Goal: Task Accomplishment & Management: Manage account settings

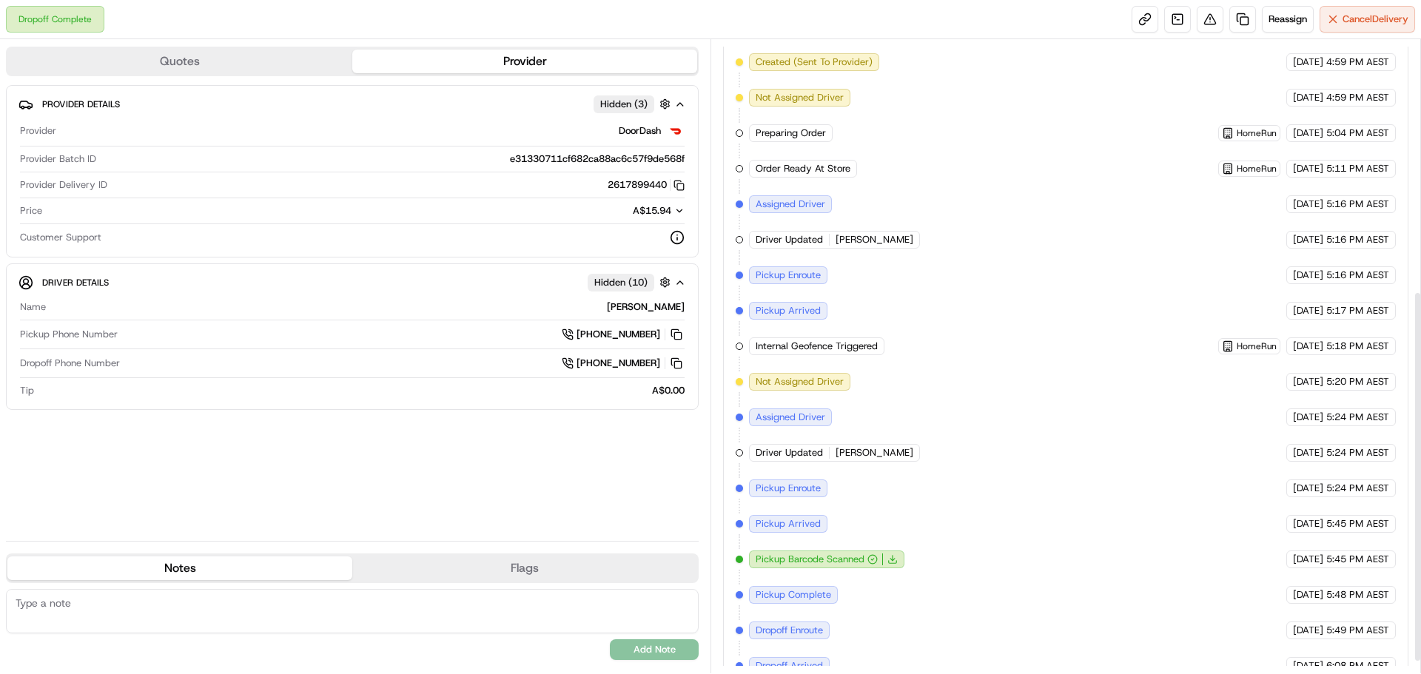
scroll to position [448, 0]
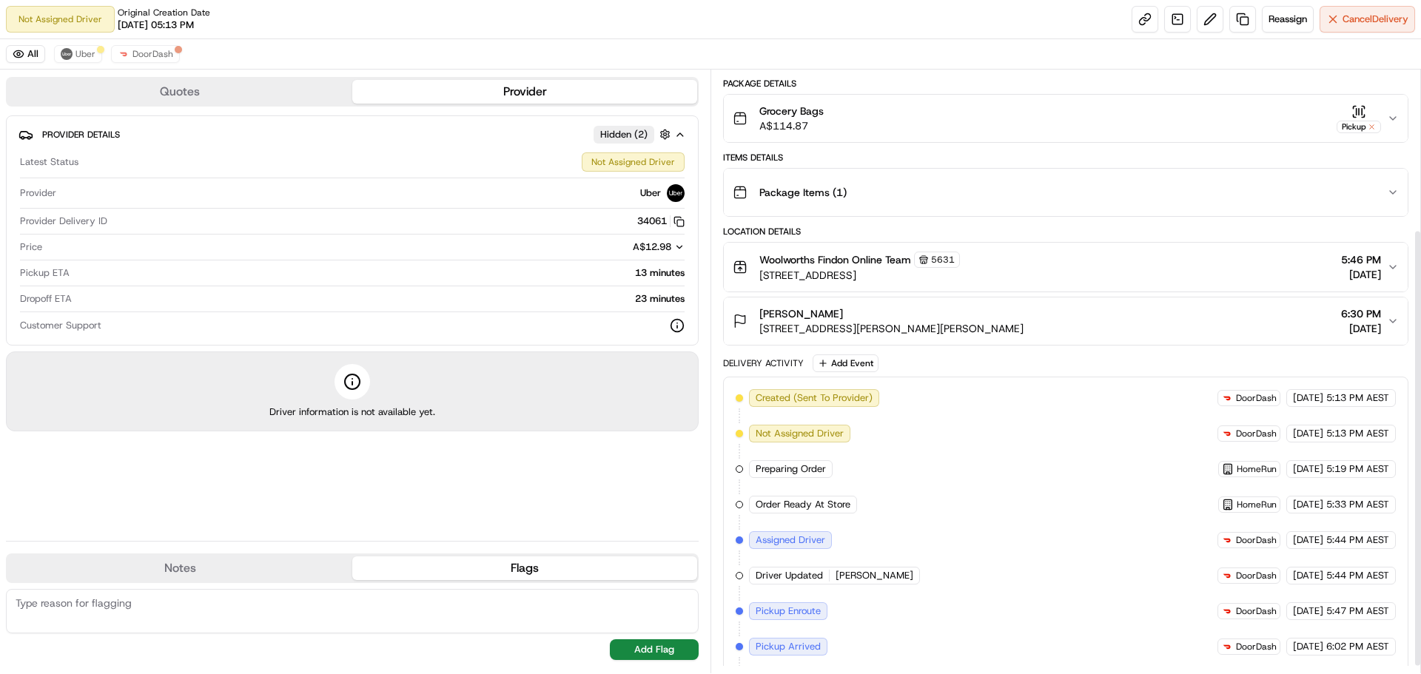
scroll to position [230, 0]
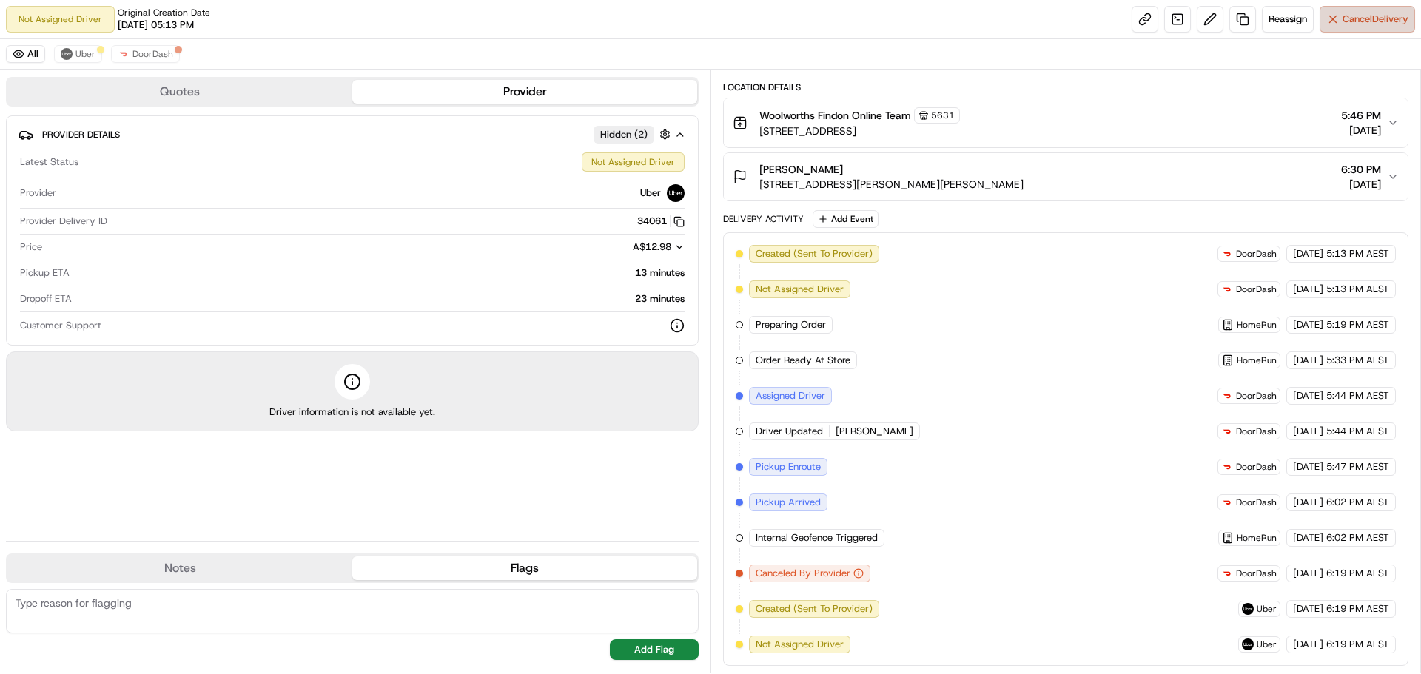
click at [1369, 32] on button "Cancel Delivery" at bounding box center [1368, 19] width 96 height 27
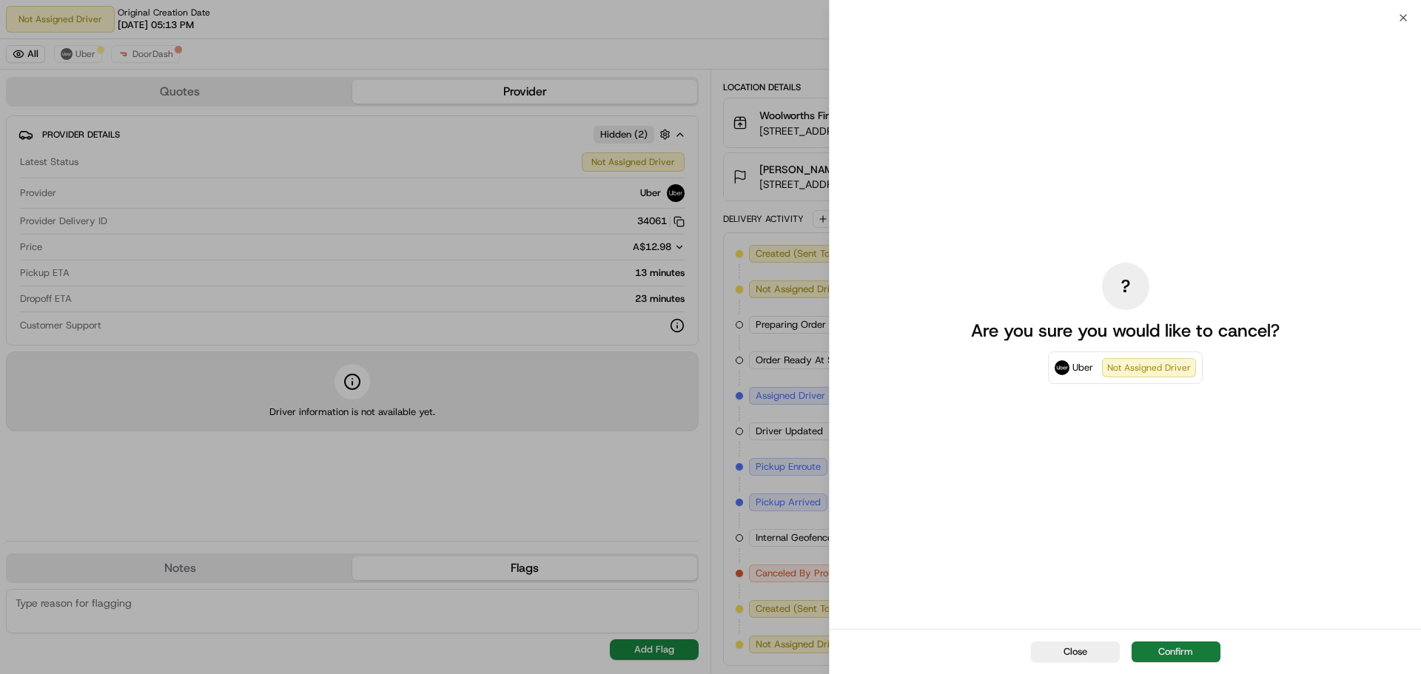
click at [1204, 649] on button "Confirm" at bounding box center [1176, 652] width 89 height 21
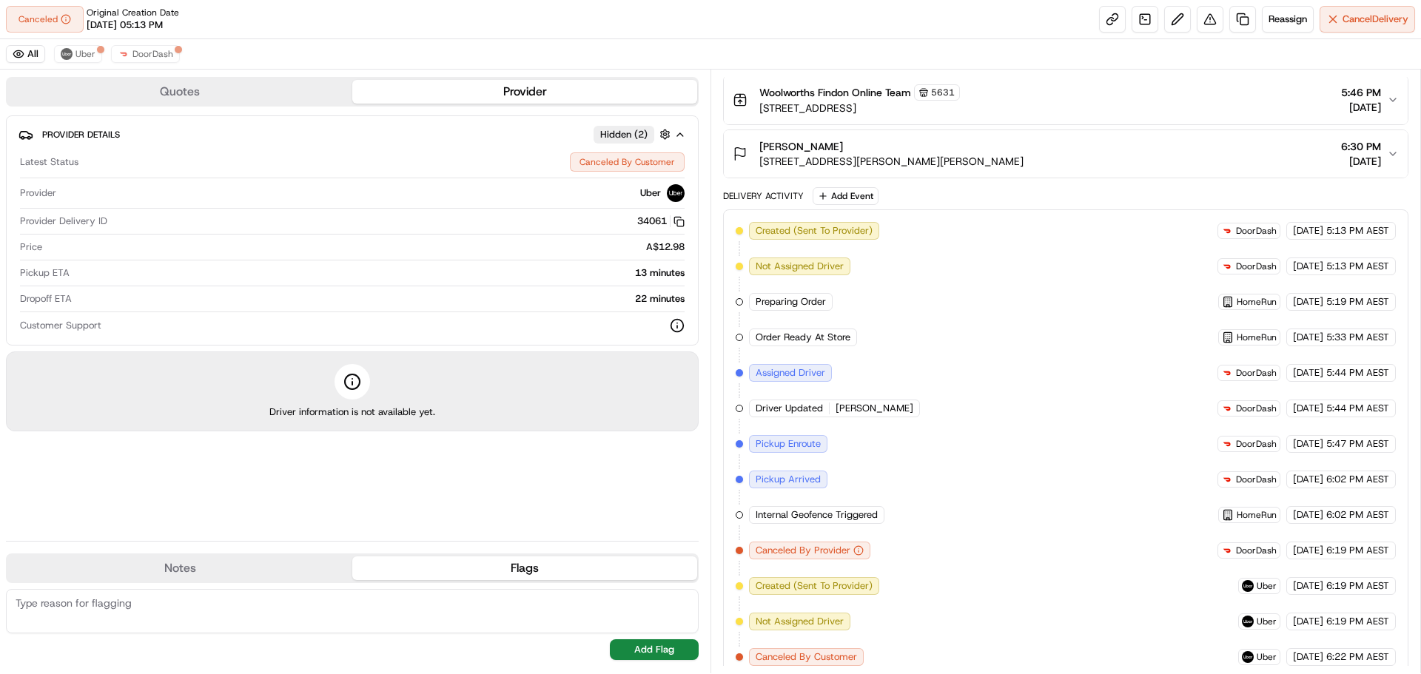
scroll to position [265, 0]
